Goal: Transaction & Acquisition: Purchase product/service

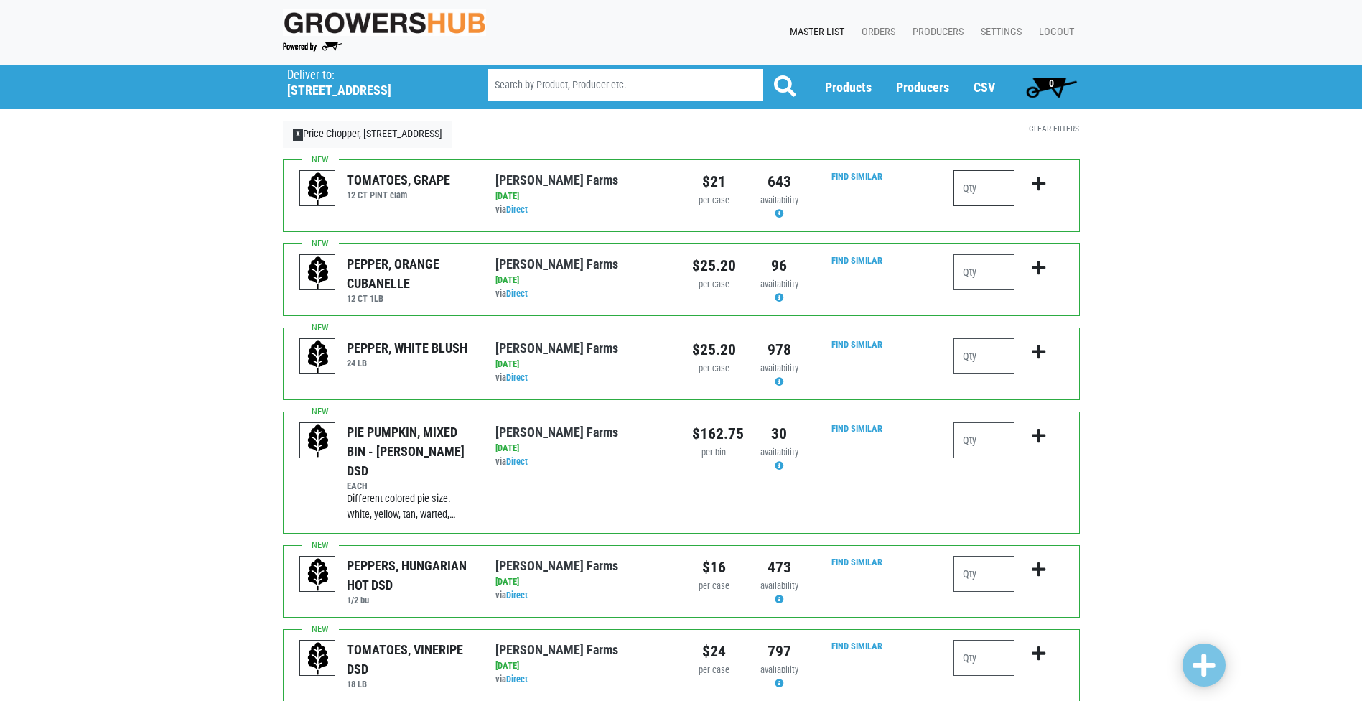
click at [975, 185] on input "number" at bounding box center [984, 188] width 61 height 36
type input "1"
click at [1036, 180] on icon "submit" at bounding box center [1039, 184] width 14 height 16
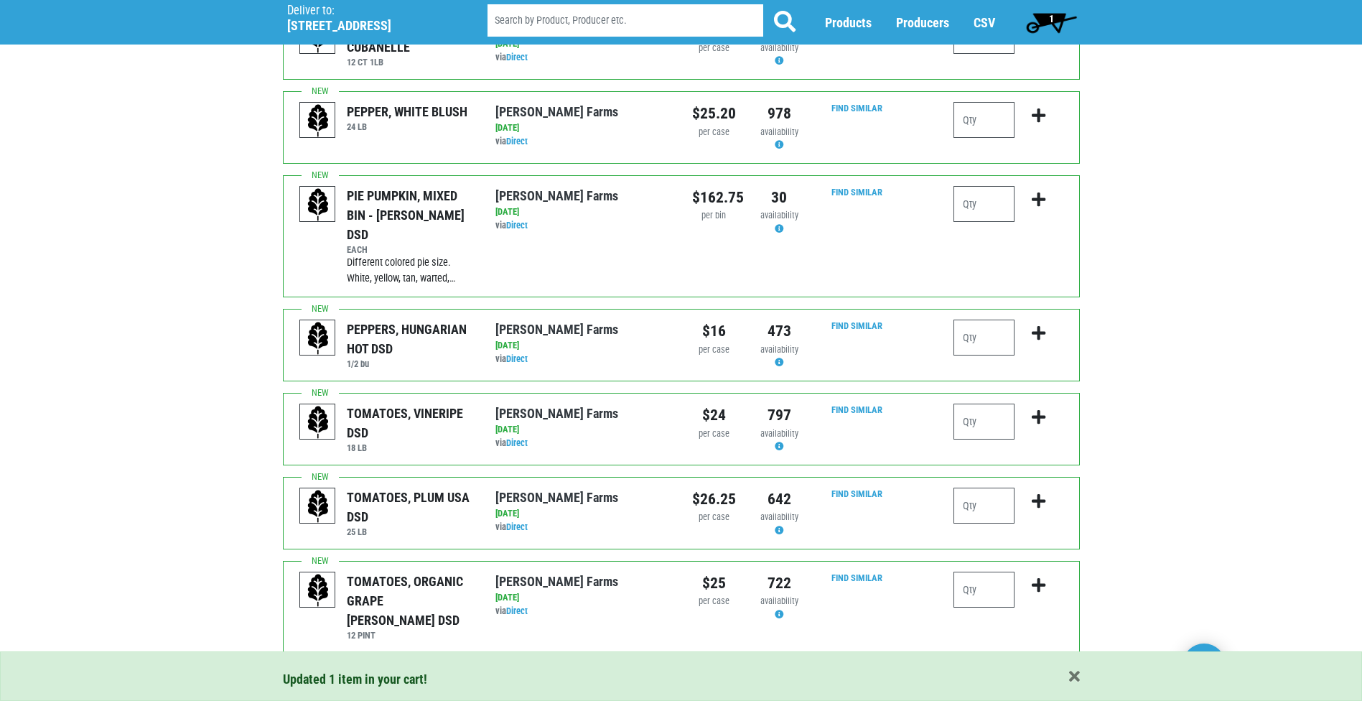
scroll to position [359, 0]
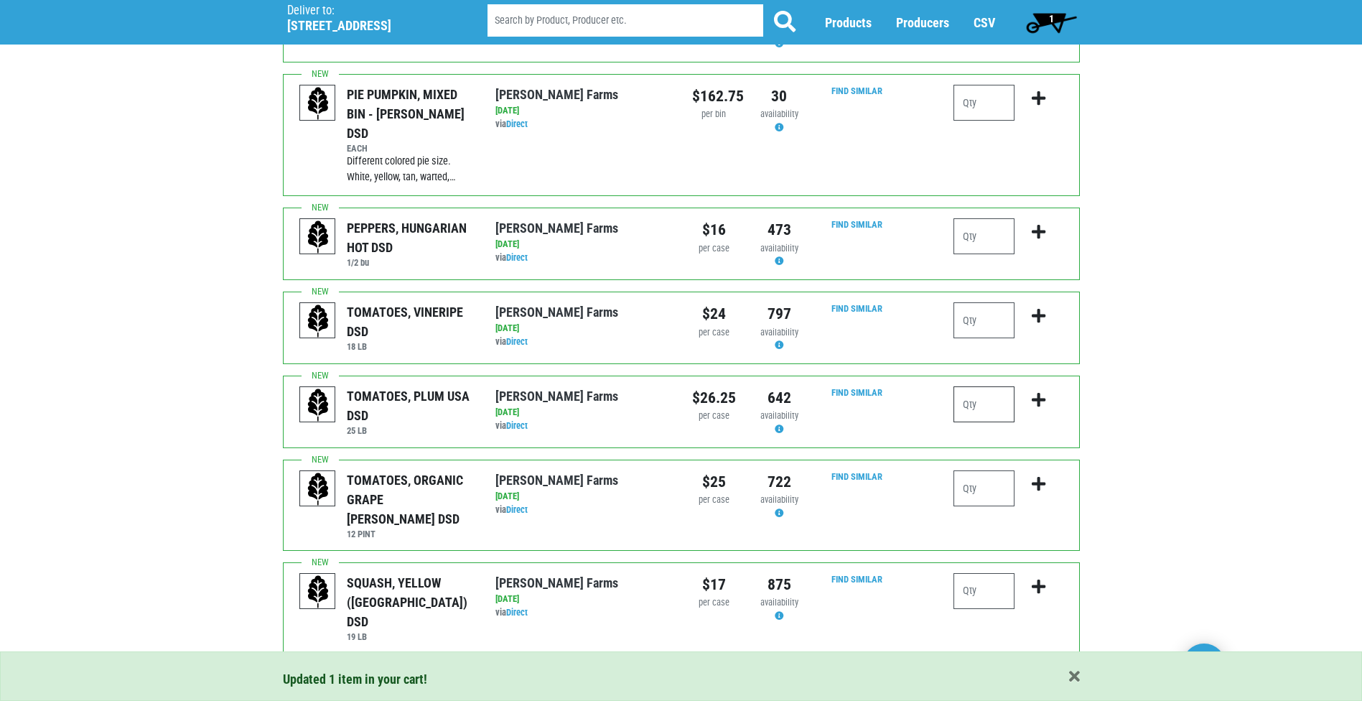
click at [986, 386] on input "number" at bounding box center [984, 404] width 61 height 36
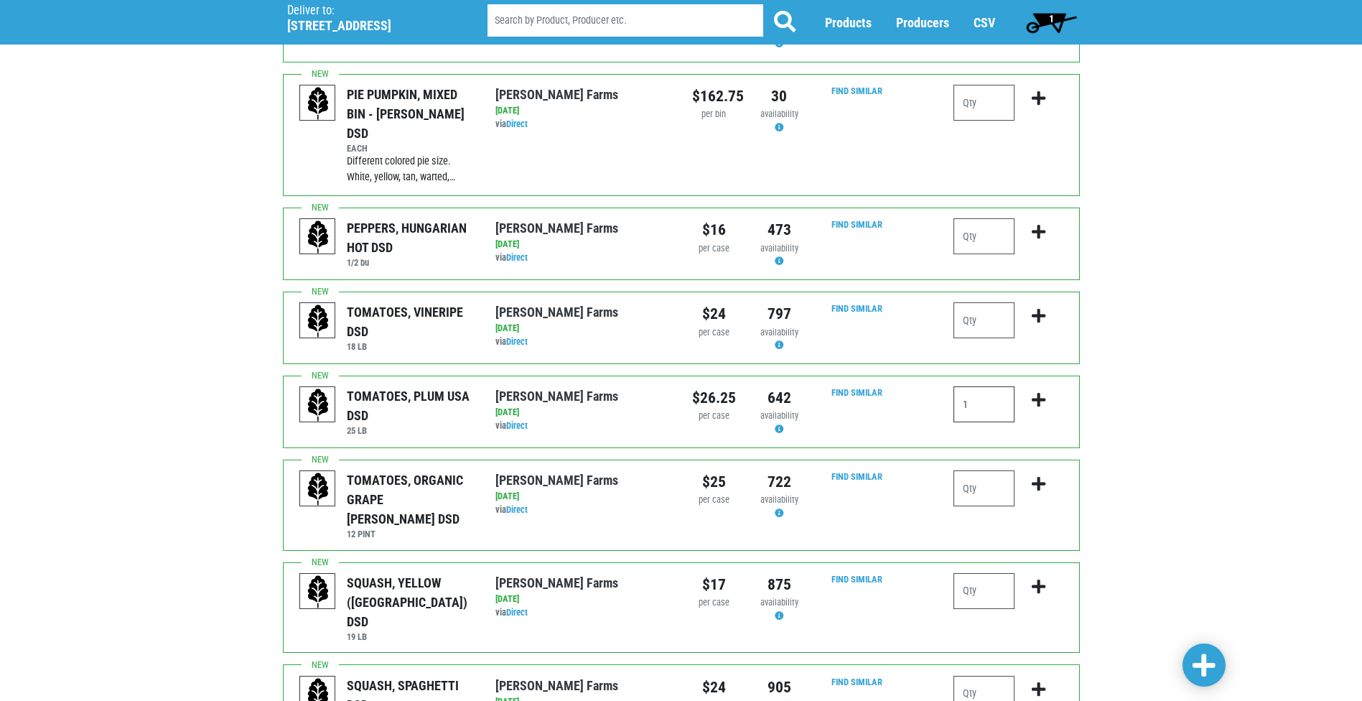
type input "1"
click at [1039, 392] on icon "submit" at bounding box center [1039, 400] width 14 height 16
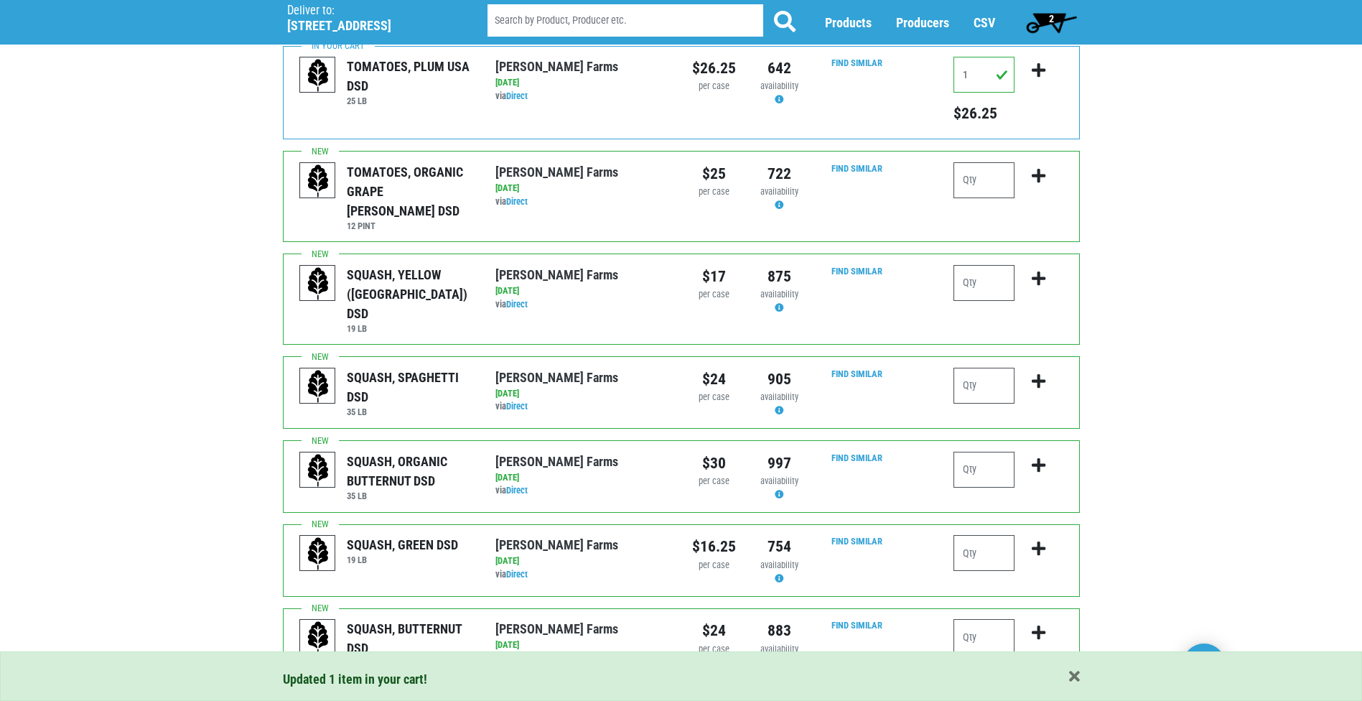
scroll to position [718, 0]
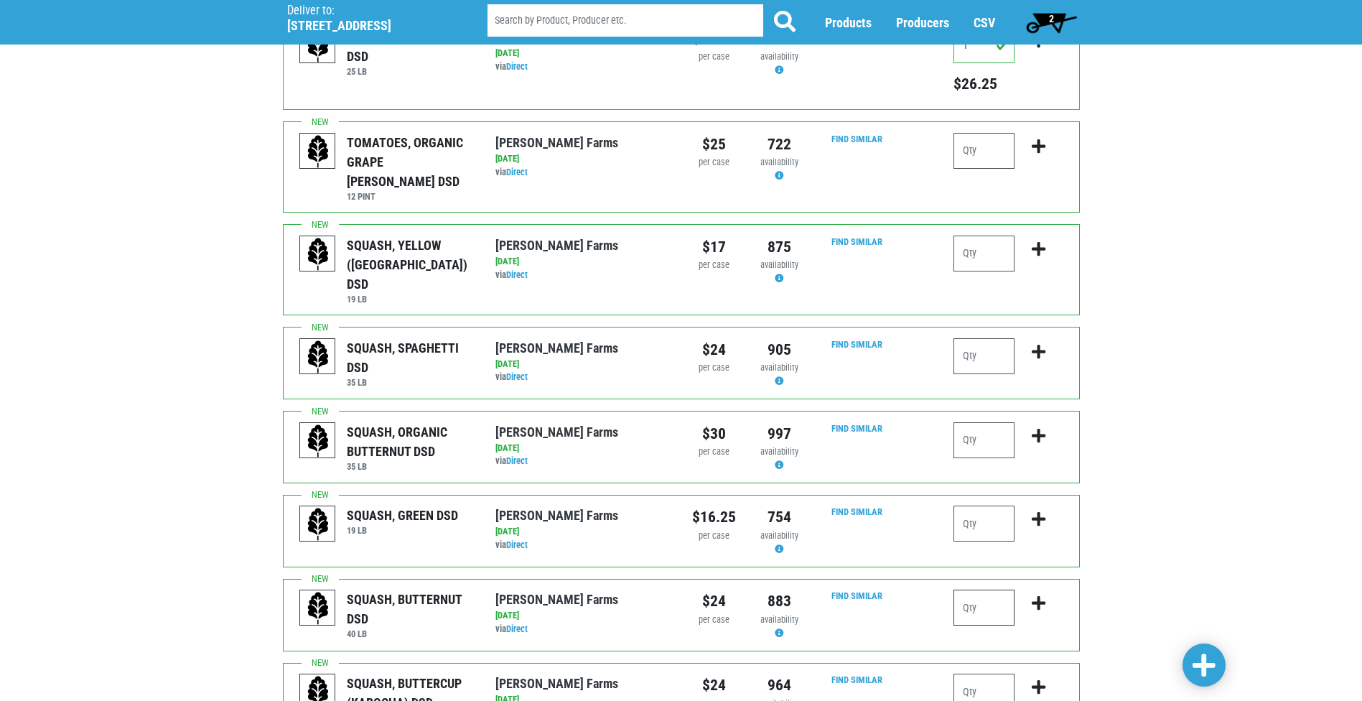
click at [991, 590] on input "number" at bounding box center [984, 608] width 61 height 36
type input "1"
click at [1036, 595] on icon "submit" at bounding box center [1039, 603] width 14 height 16
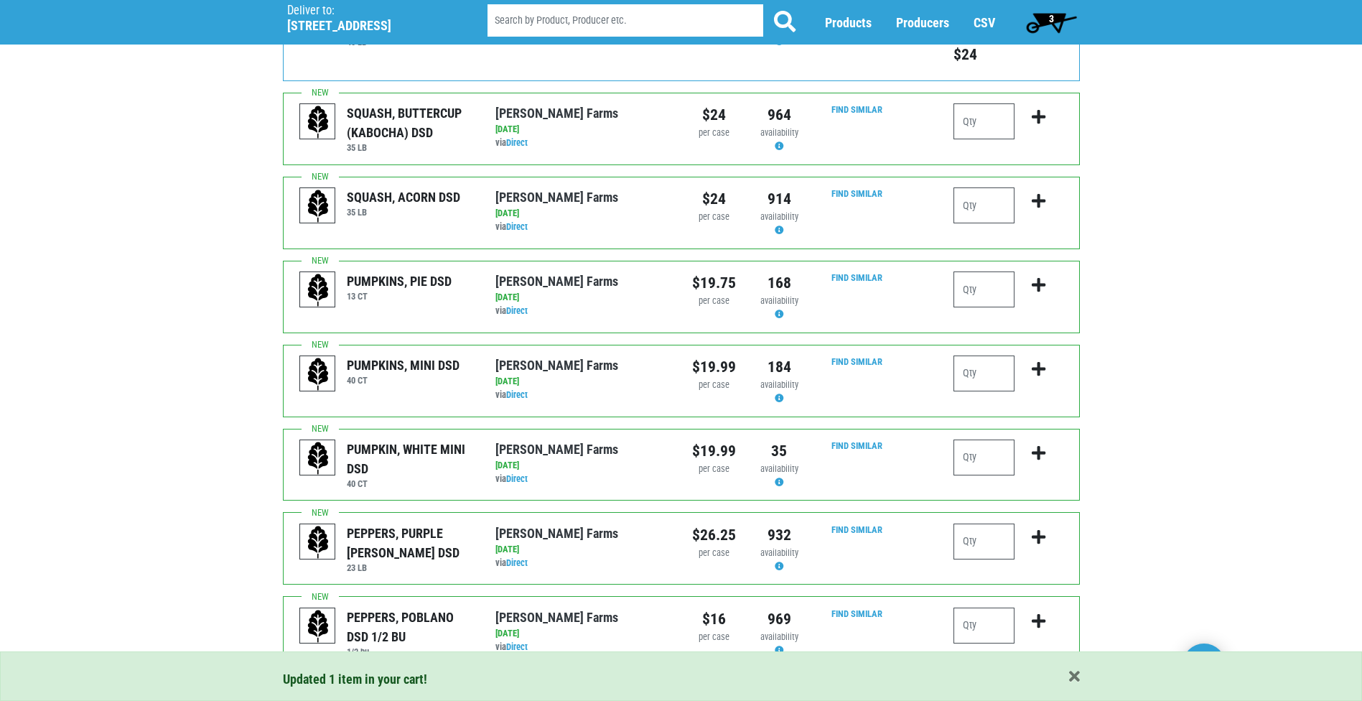
scroll to position [1313, 0]
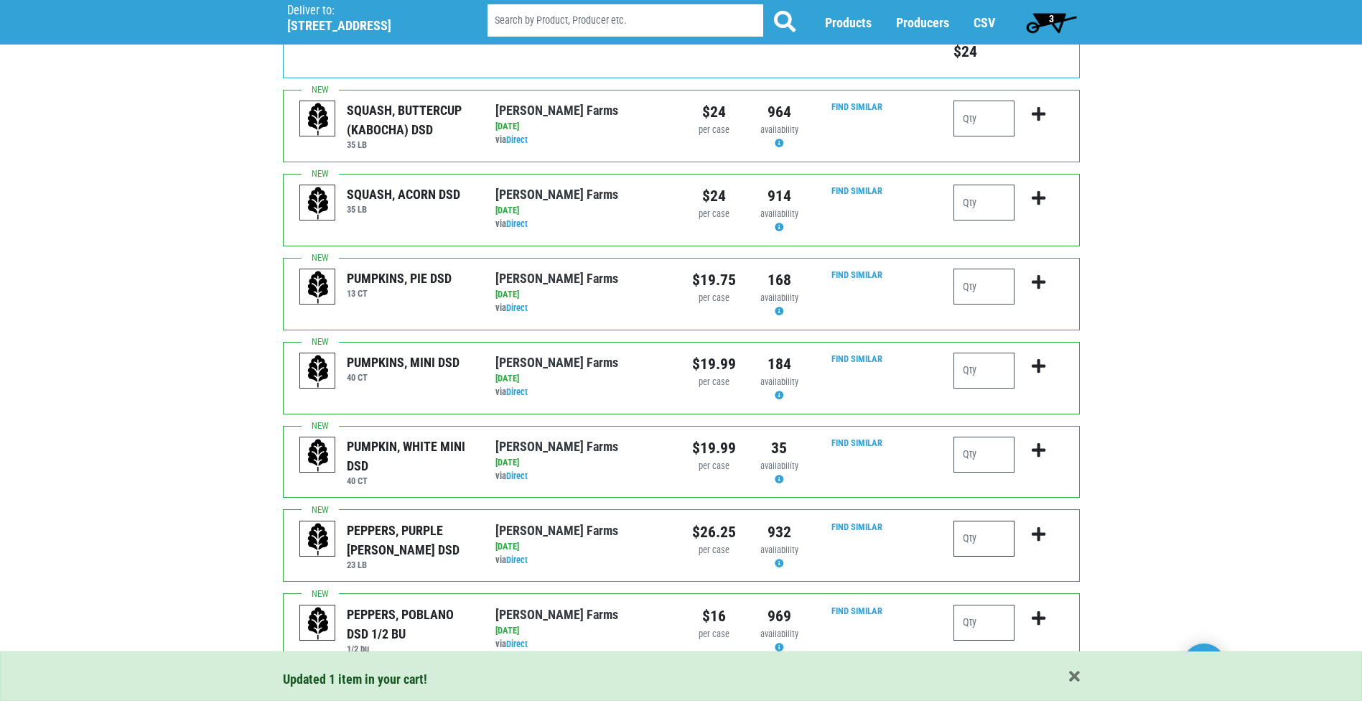
click at [993, 521] on input "number" at bounding box center [984, 539] width 61 height 36
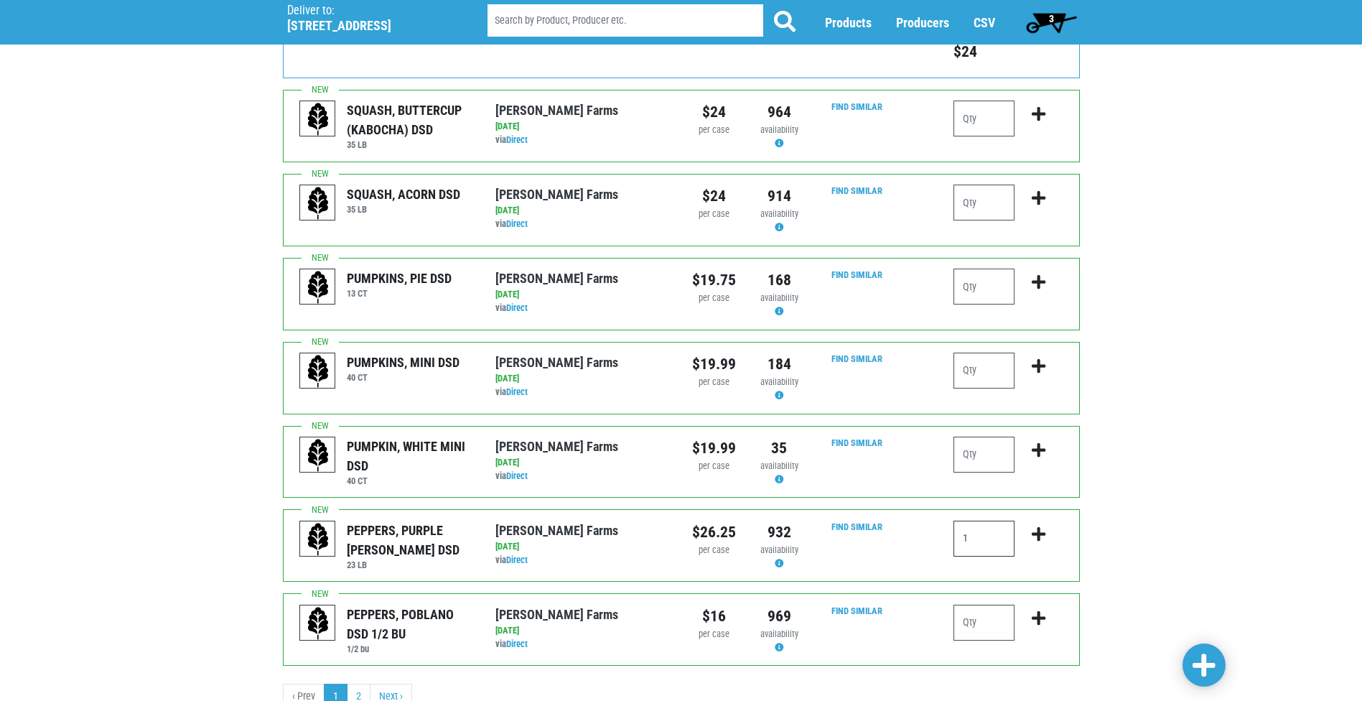
type input "1"
click at [1033, 526] on icon "submit" at bounding box center [1039, 534] width 14 height 16
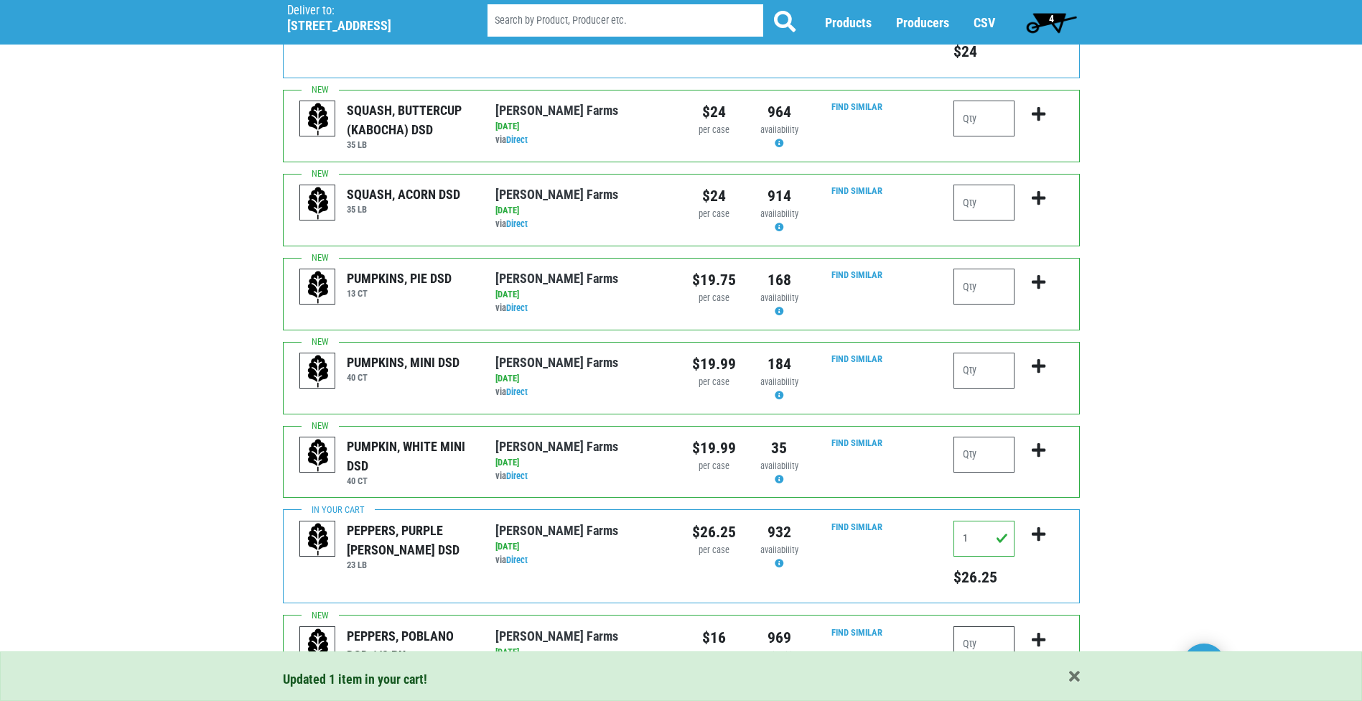
click at [998, 626] on input "number" at bounding box center [984, 644] width 61 height 36
type input "1"
click at [1034, 632] on icon "submit" at bounding box center [1039, 640] width 14 height 16
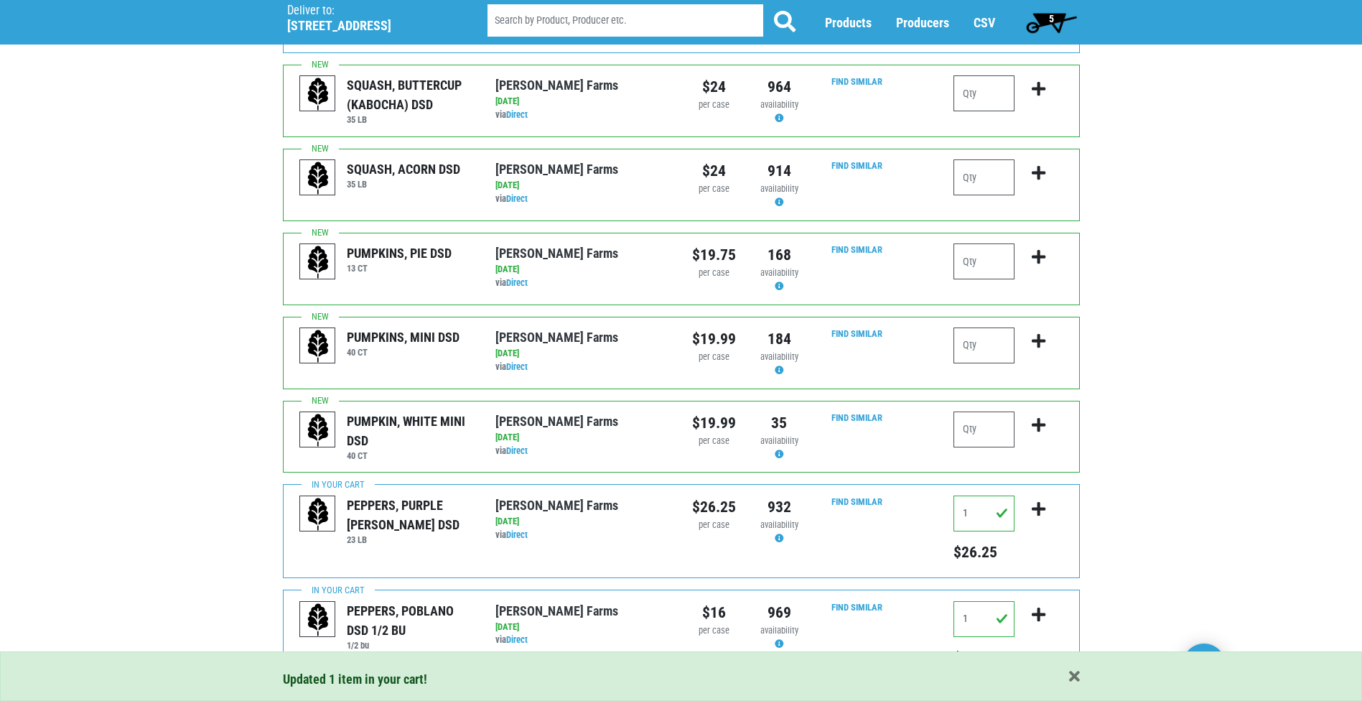
scroll to position [1355, 0]
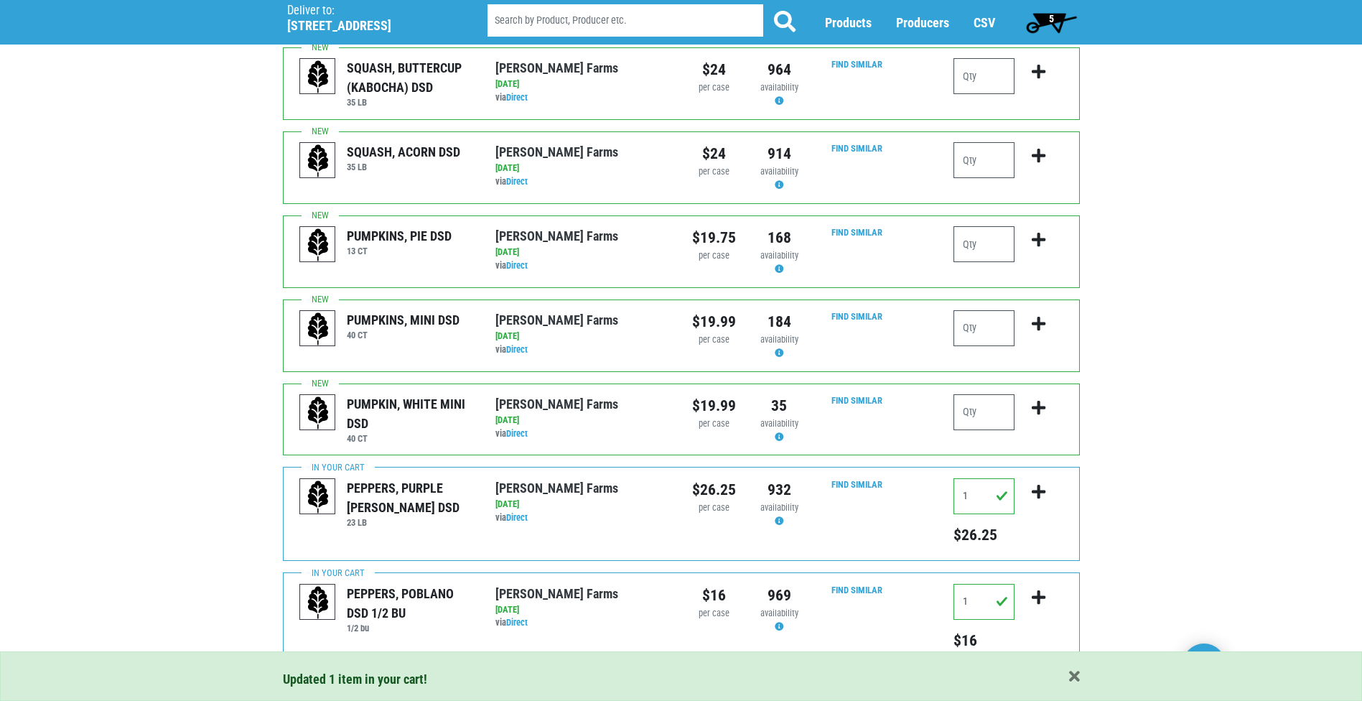
click at [354, 684] on link "2" at bounding box center [359, 697] width 24 height 26
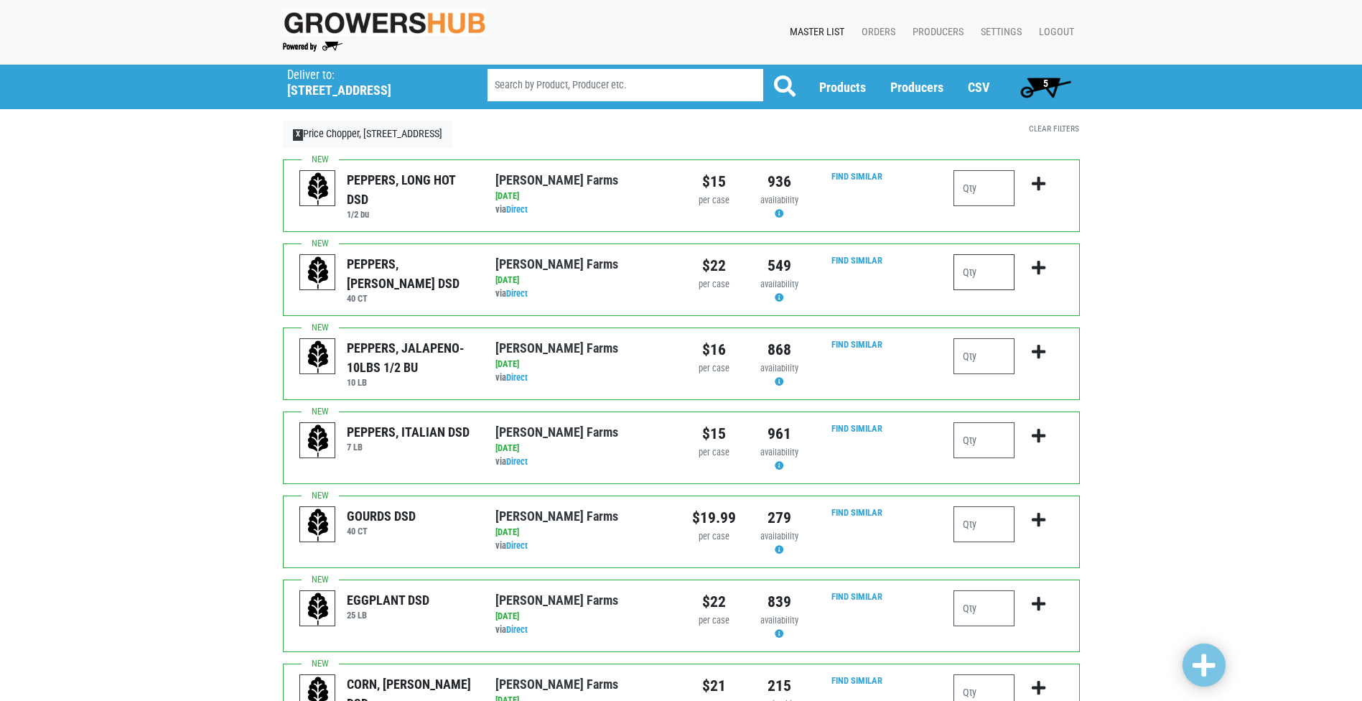
click at [984, 273] on input "number" at bounding box center [984, 272] width 61 height 36
type input "4"
click at [1039, 265] on icon "submit" at bounding box center [1039, 268] width 14 height 16
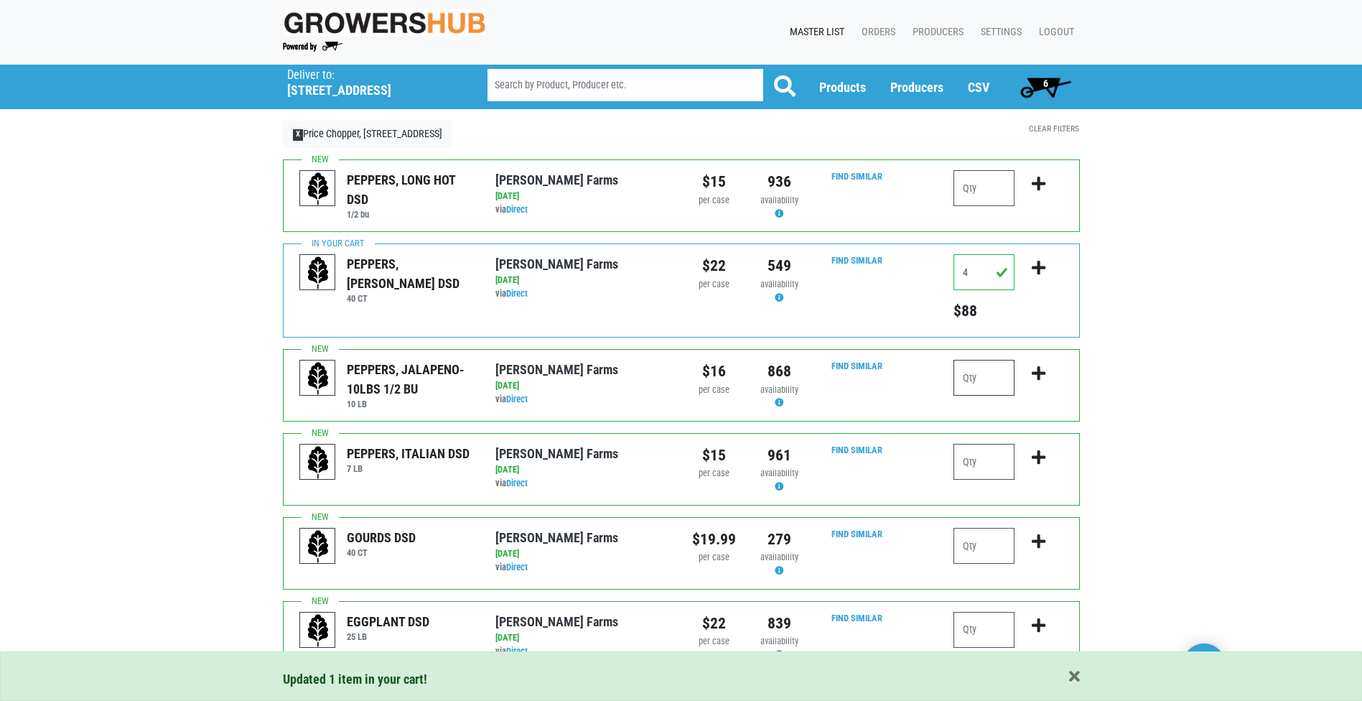
click at [998, 381] on input "number" at bounding box center [984, 378] width 61 height 36
type input "1"
click at [1034, 367] on icon "submit" at bounding box center [1039, 374] width 14 height 16
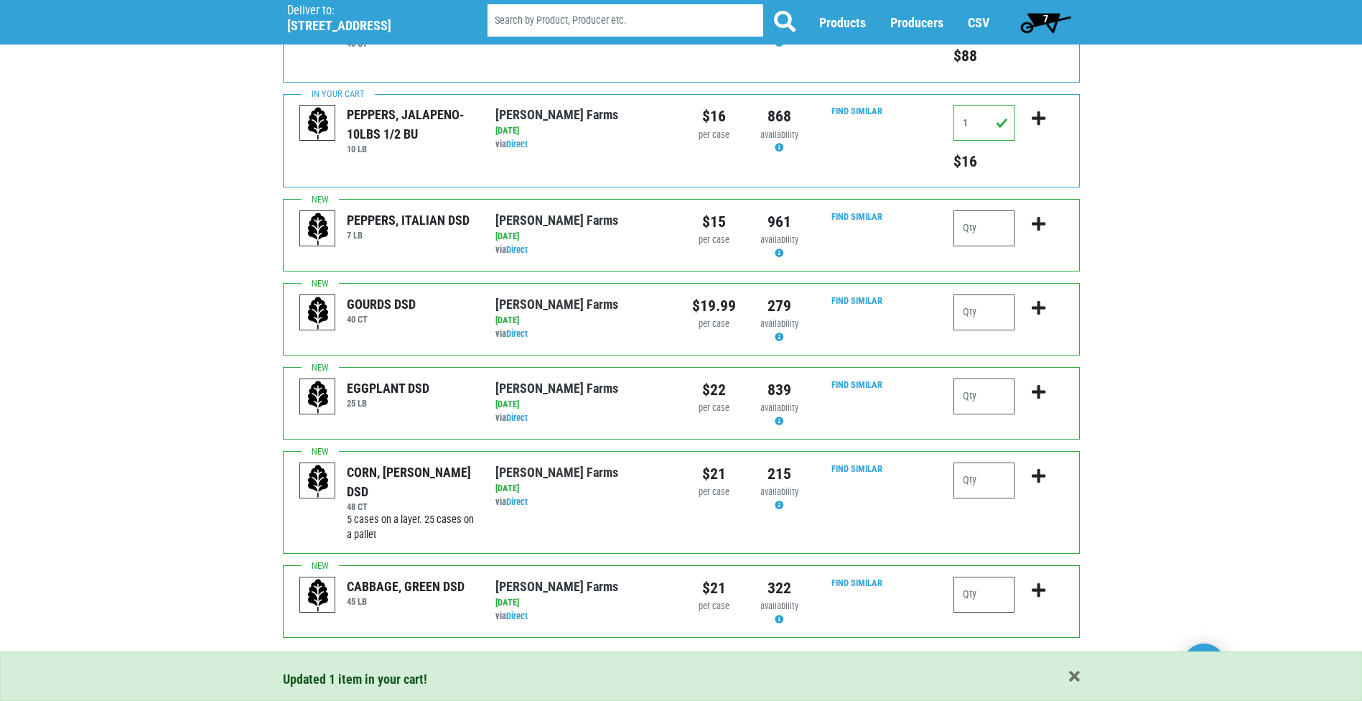
scroll to position [283, 0]
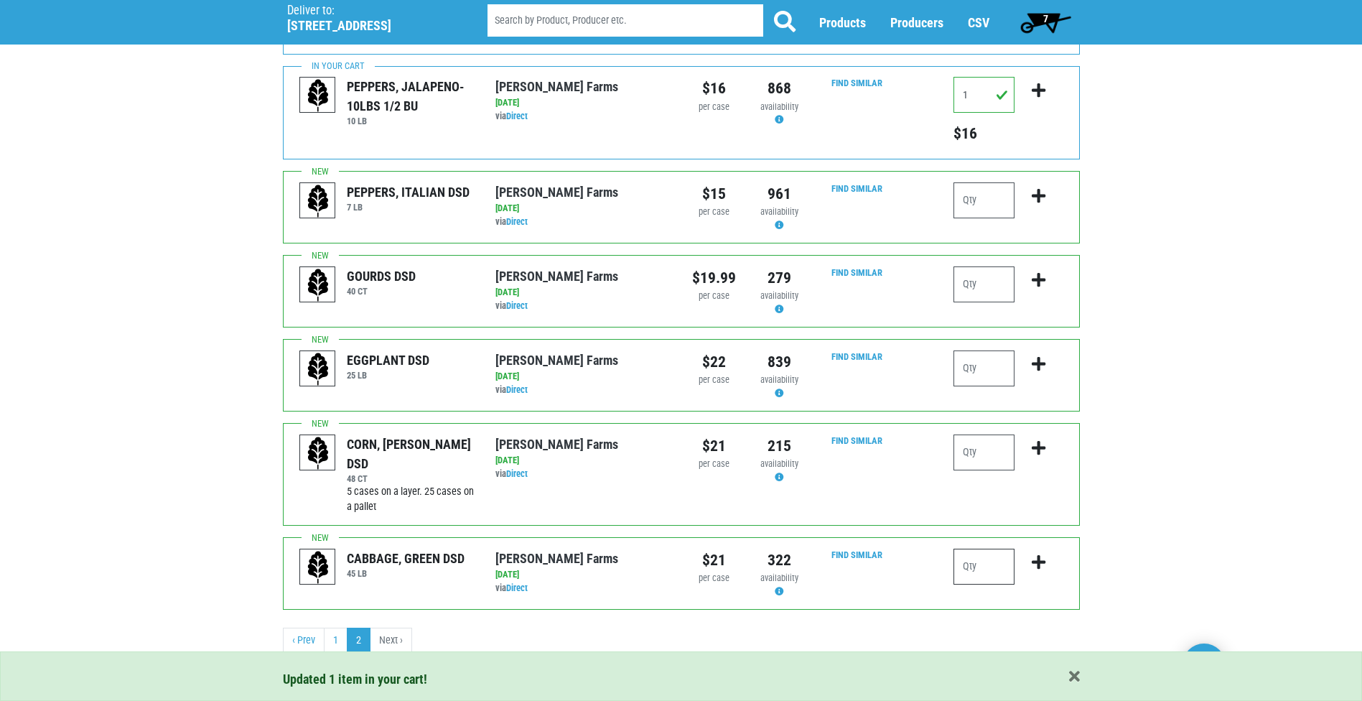
click at [985, 581] on input "number" at bounding box center [984, 567] width 61 height 36
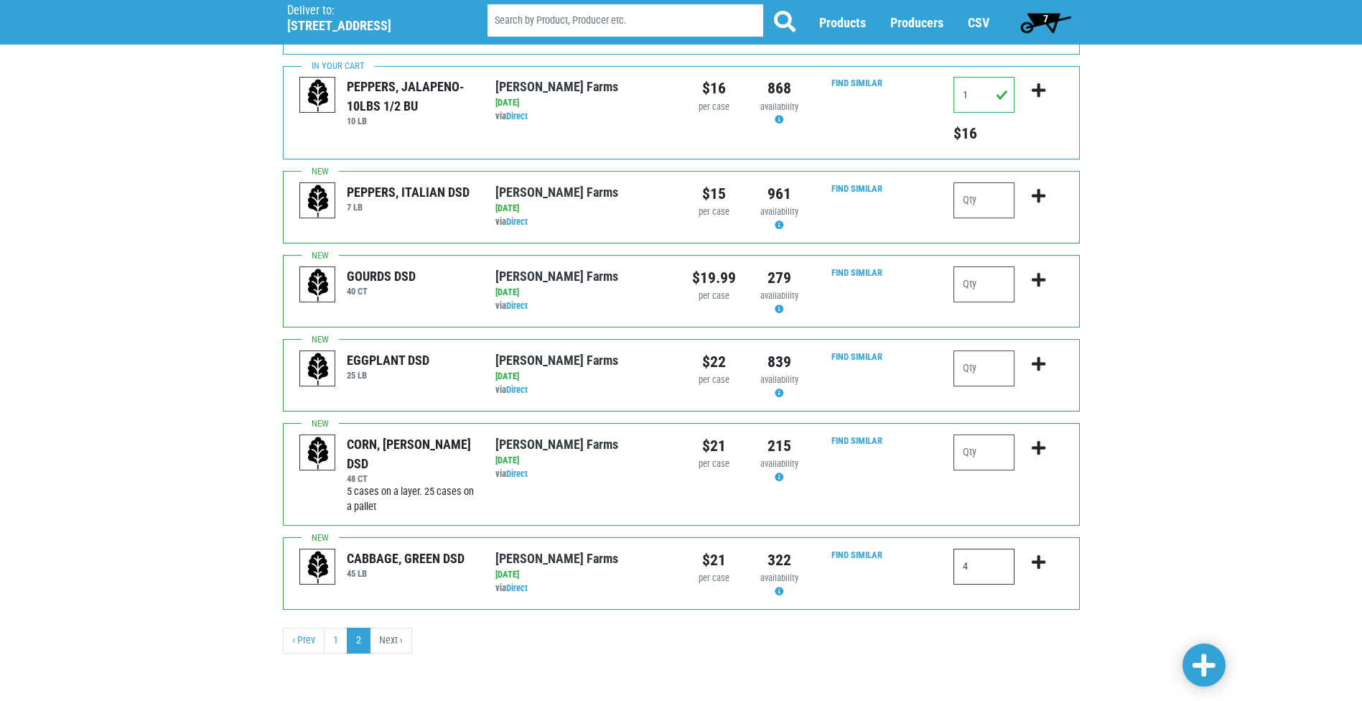
type input "4"
click at [1041, 561] on icon "submit" at bounding box center [1039, 562] width 14 height 16
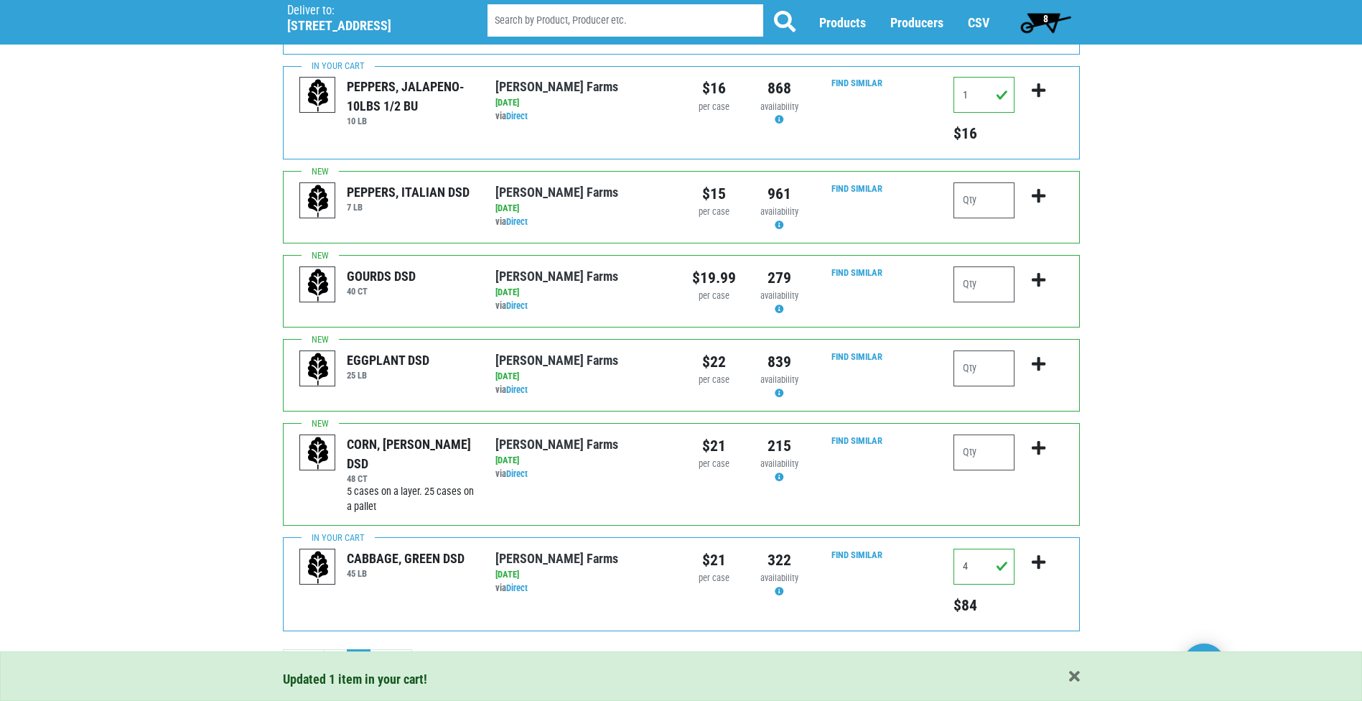
scroll to position [0, 0]
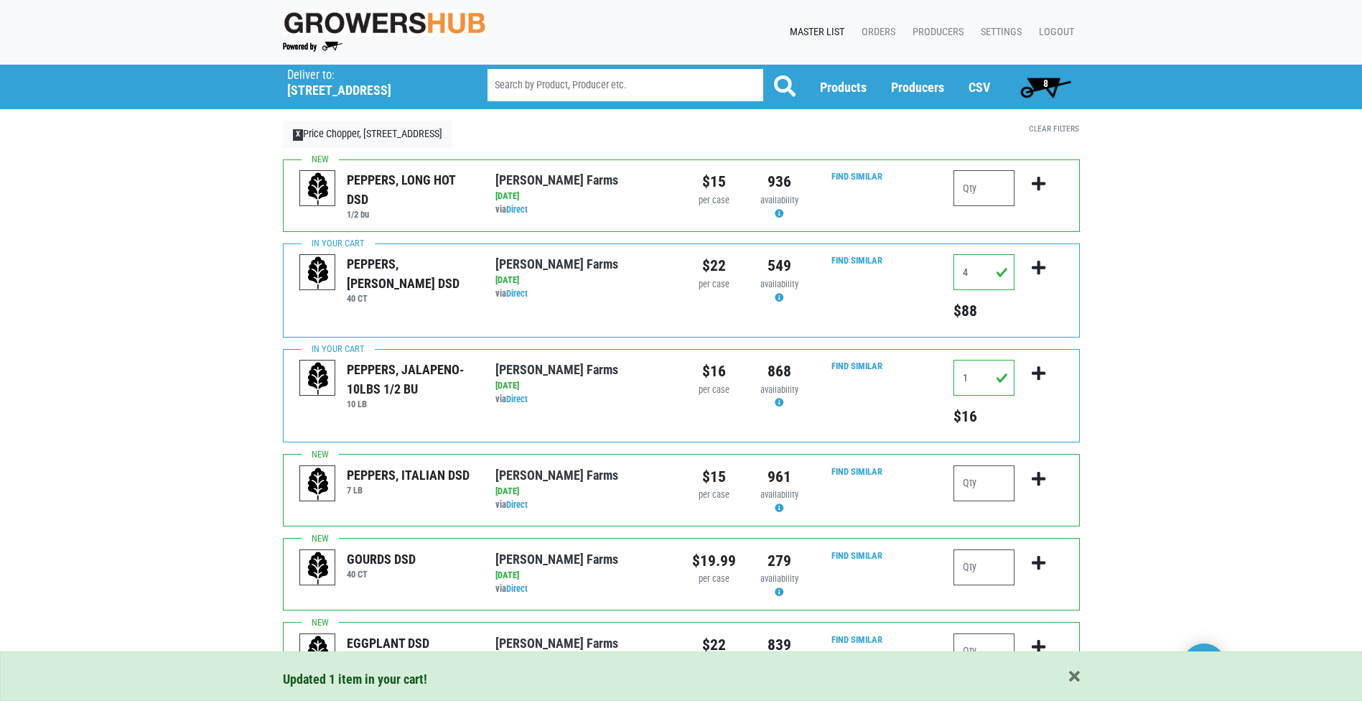
click at [1040, 80] on span "8" at bounding box center [1046, 87] width 64 height 29
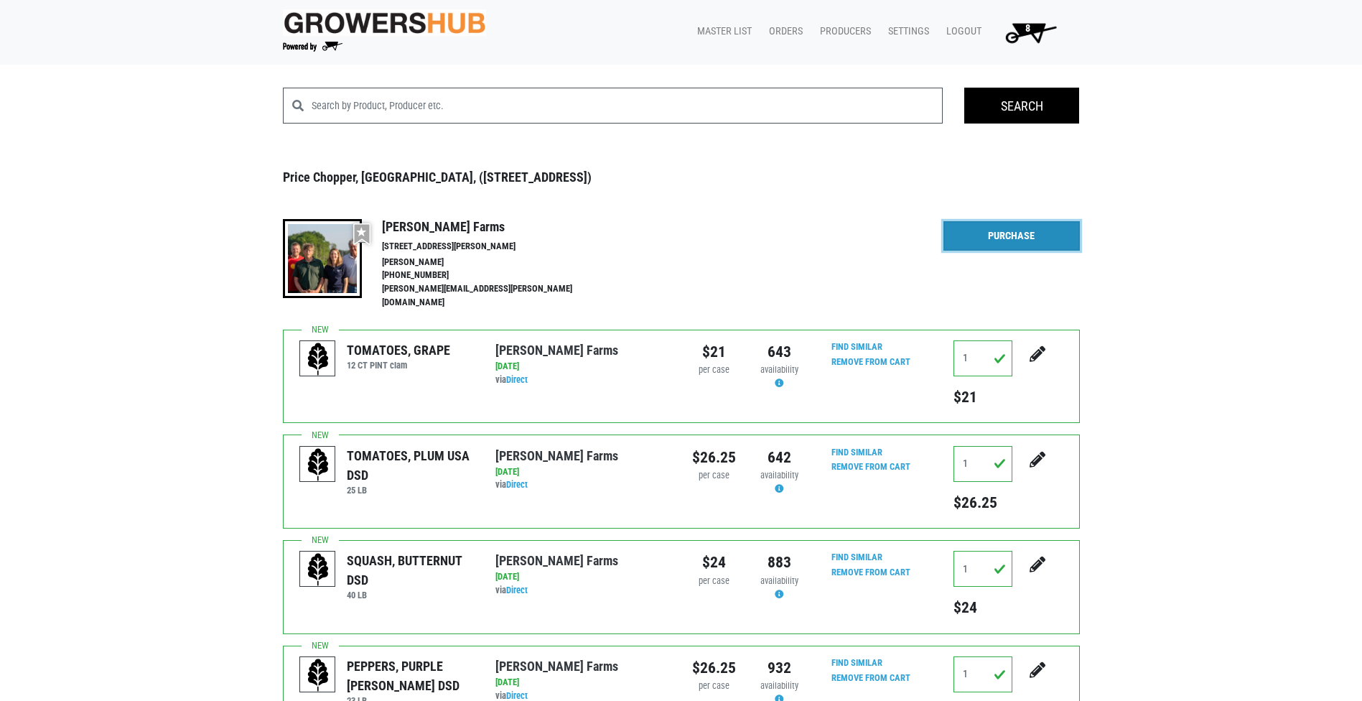
click at [1043, 241] on link "Purchase" at bounding box center [1012, 236] width 136 height 30
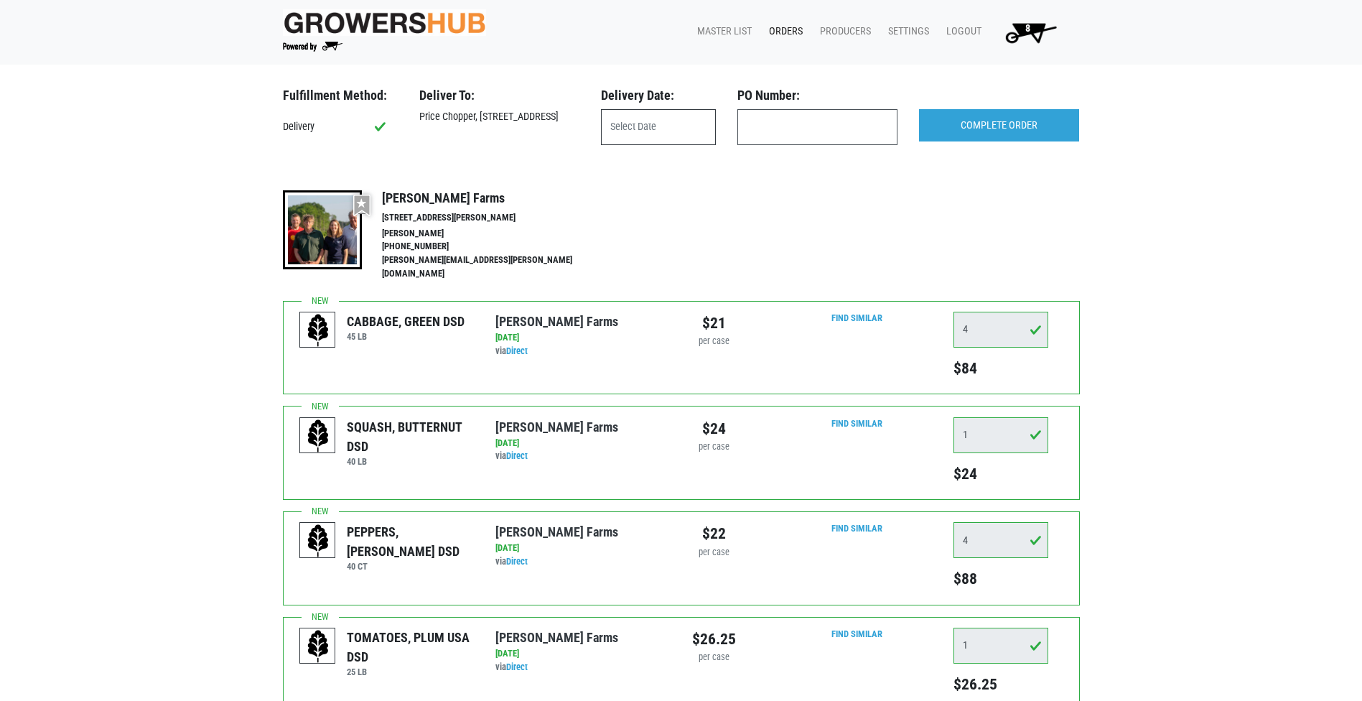
click at [616, 132] on input "text" at bounding box center [658, 127] width 115 height 36
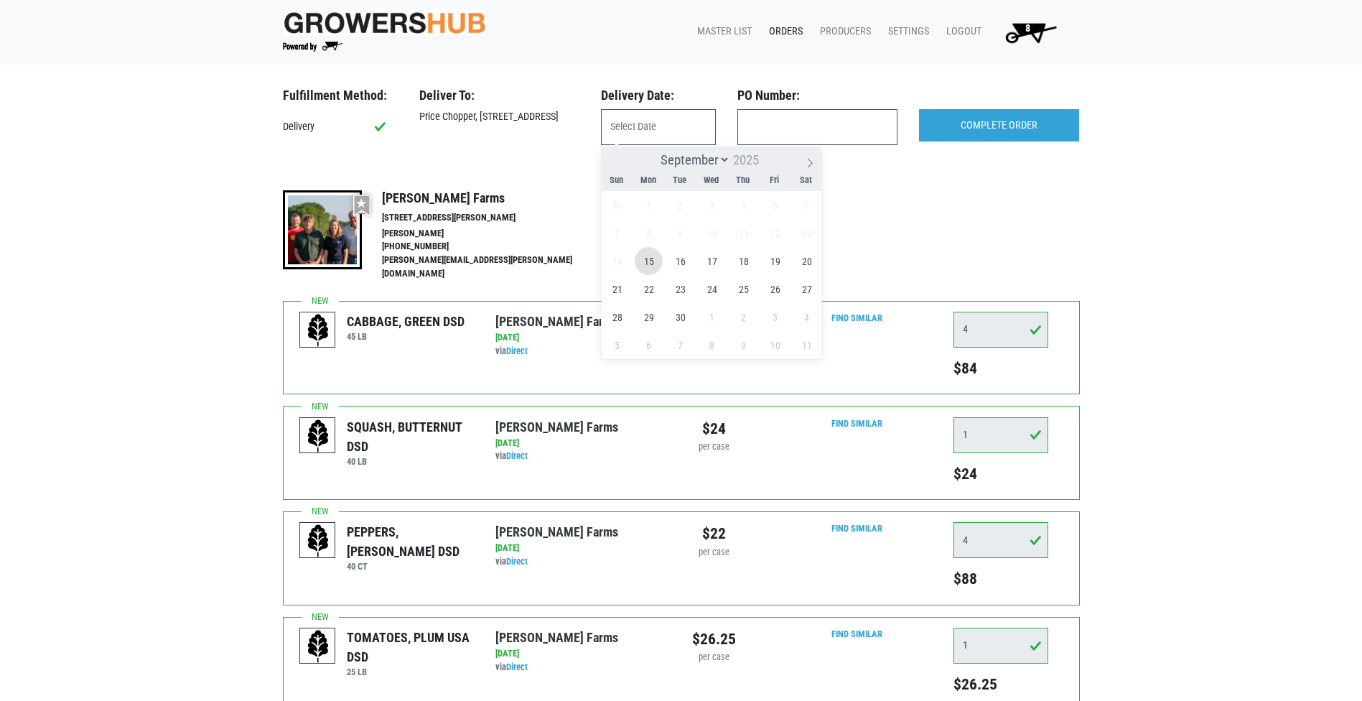
click at [656, 266] on span "15" at bounding box center [649, 261] width 28 height 28
type input "2025-09-15"
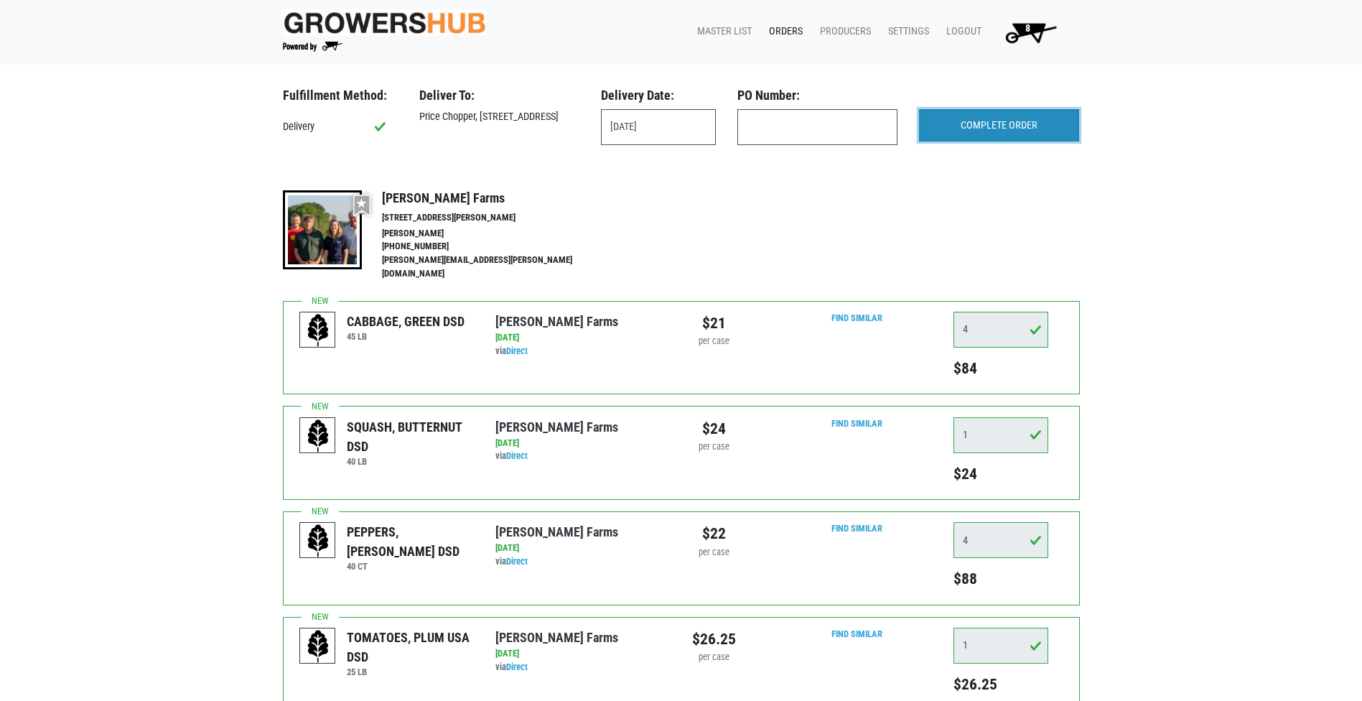
click at [1028, 126] on input "COMPLETE ORDER" at bounding box center [999, 125] width 160 height 33
